Goal: Task Accomplishment & Management: Use online tool/utility

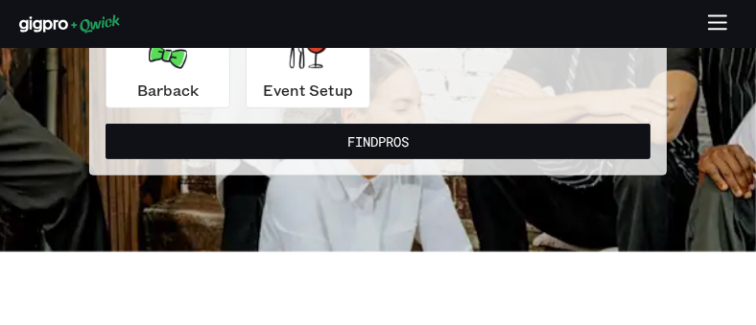
scroll to position [454, 0]
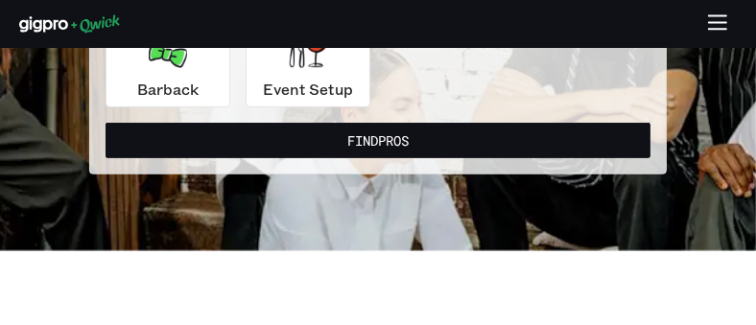
click at [563, 142] on button "Find Pros" at bounding box center [377, 140] width 545 height 35
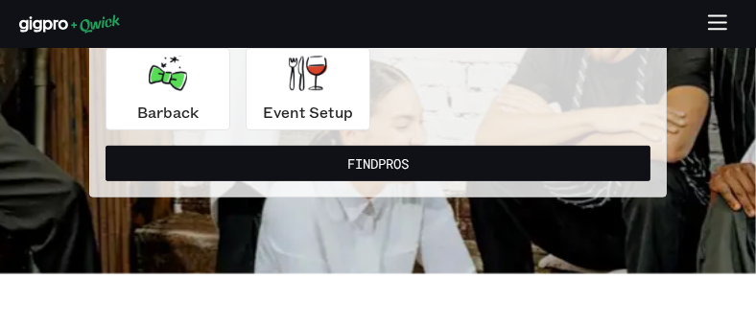
click at [714, 22] on icon "button" at bounding box center [717, 22] width 17 height 0
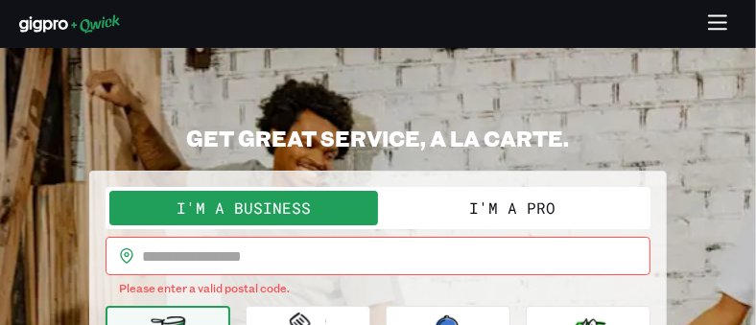
scroll to position [0, 0]
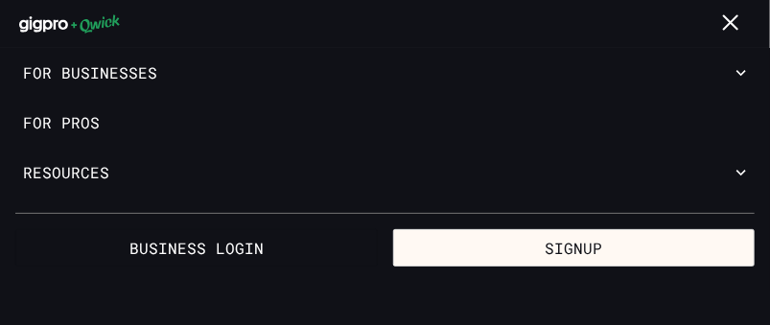
click at [733, 26] on icon "button" at bounding box center [732, 24] width 22 height 22
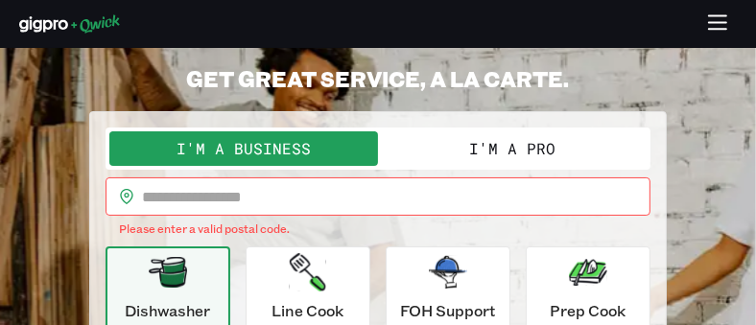
scroll to position [59, 0]
click at [579, 160] on button "I'm a Pro" at bounding box center [512, 148] width 268 height 35
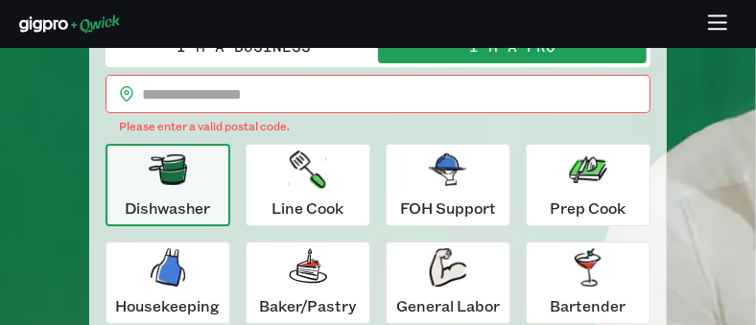
scroll to position [162, 0]
click at [530, 93] on input "text" at bounding box center [396, 94] width 508 height 38
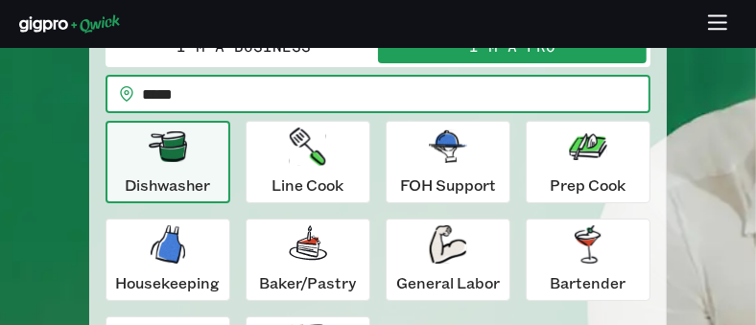
type input "*****"
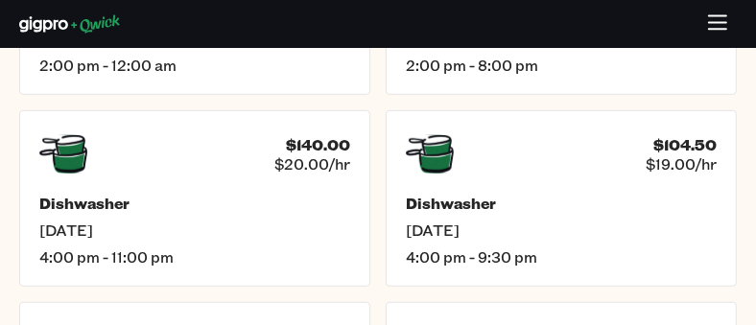
scroll to position [527, 0]
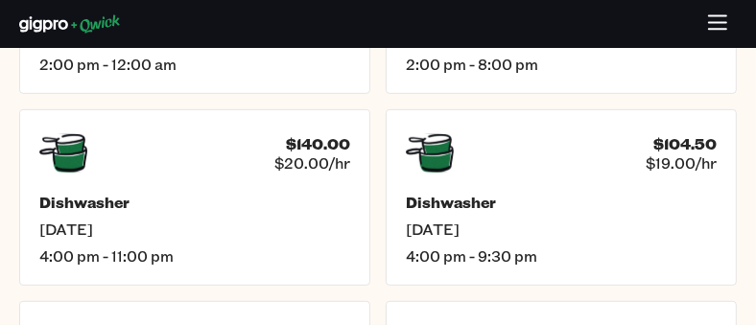
click at [319, 183] on div "$140.00 $20.00/hr Dishwasher [DATE] 4:00 pm - 11:00 pm" at bounding box center [194, 197] width 351 height 176
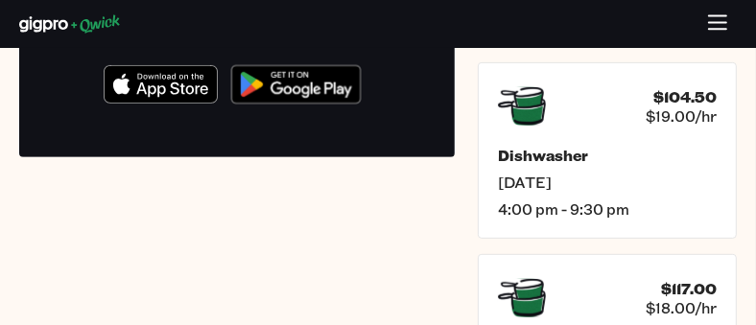
scroll to position [456, 0]
click at [325, 86] on img at bounding box center [296, 85] width 149 height 58
click at [297, 84] on img at bounding box center [296, 85] width 149 height 58
